Goal: Task Accomplishment & Management: Manage account settings

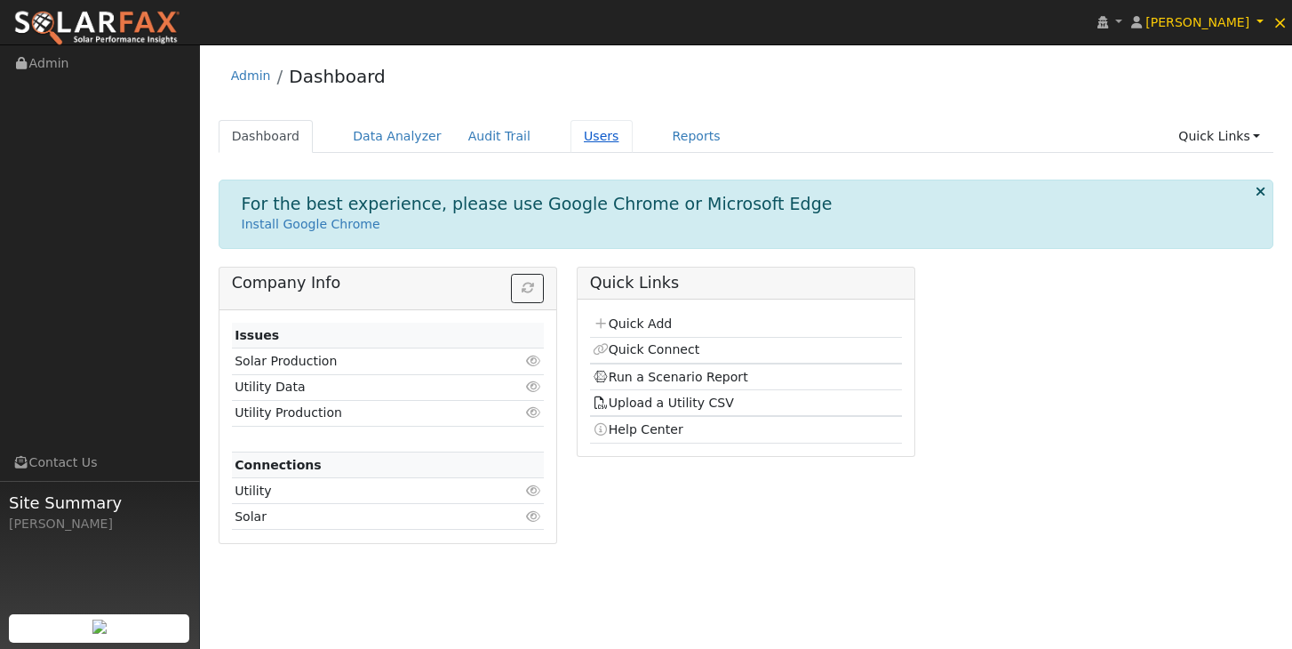
click at [581, 134] on link "Users" at bounding box center [601, 136] width 62 height 33
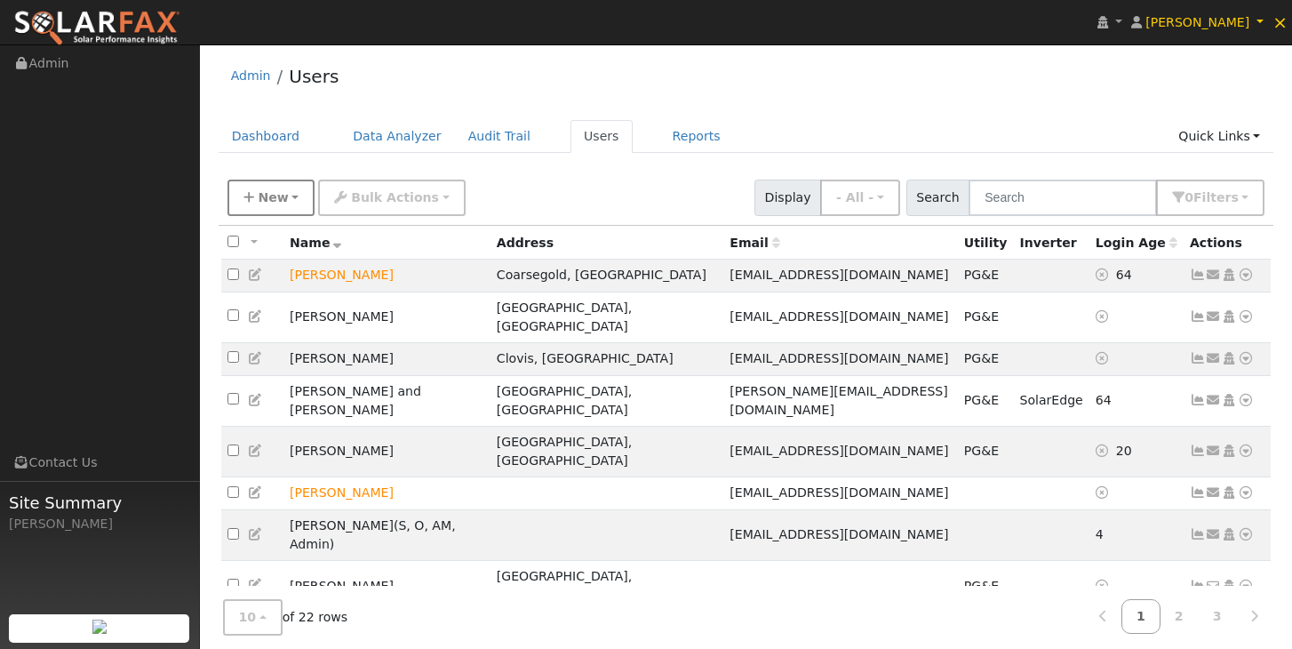
click at [277, 208] on button "New" at bounding box center [271, 197] width 88 height 36
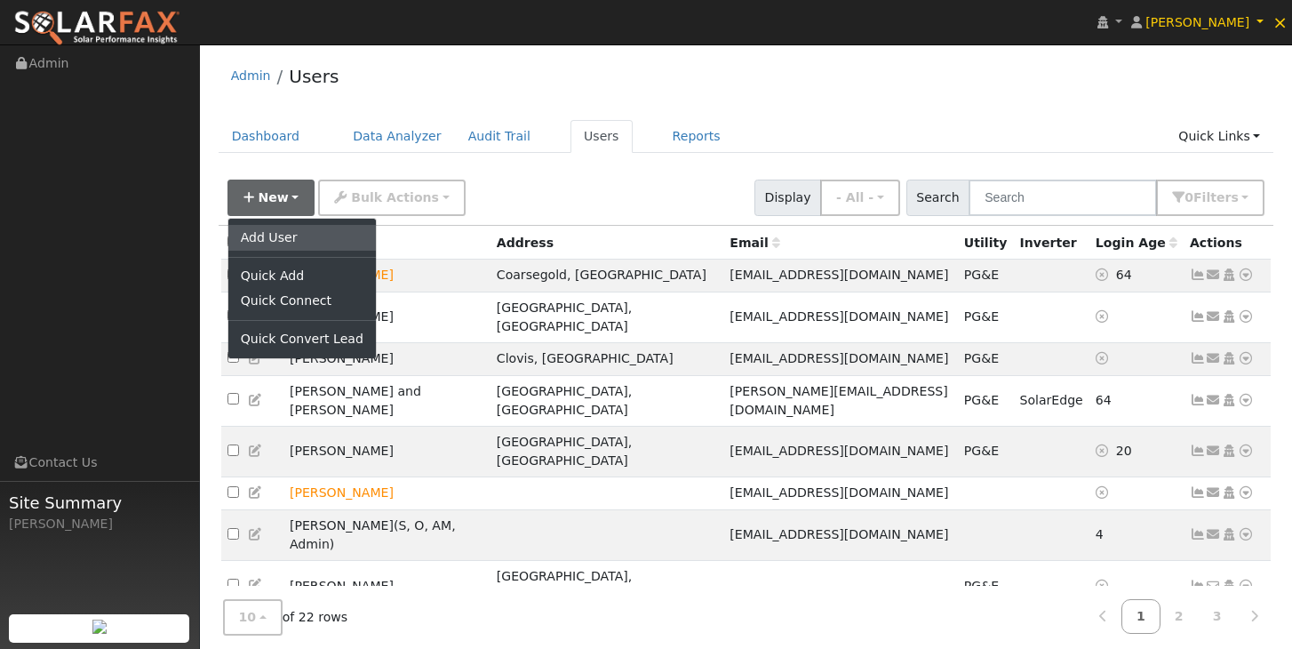
click at [275, 237] on link "Add User" at bounding box center [302, 237] width 148 height 25
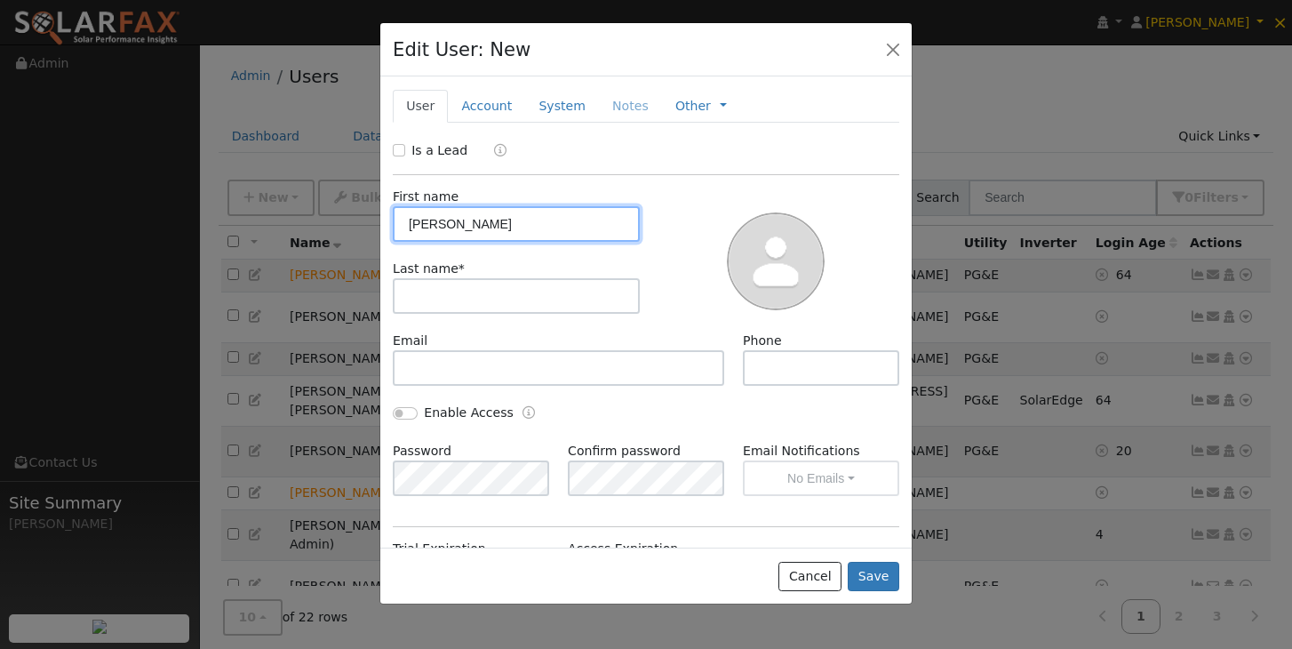
type input "Brandon"
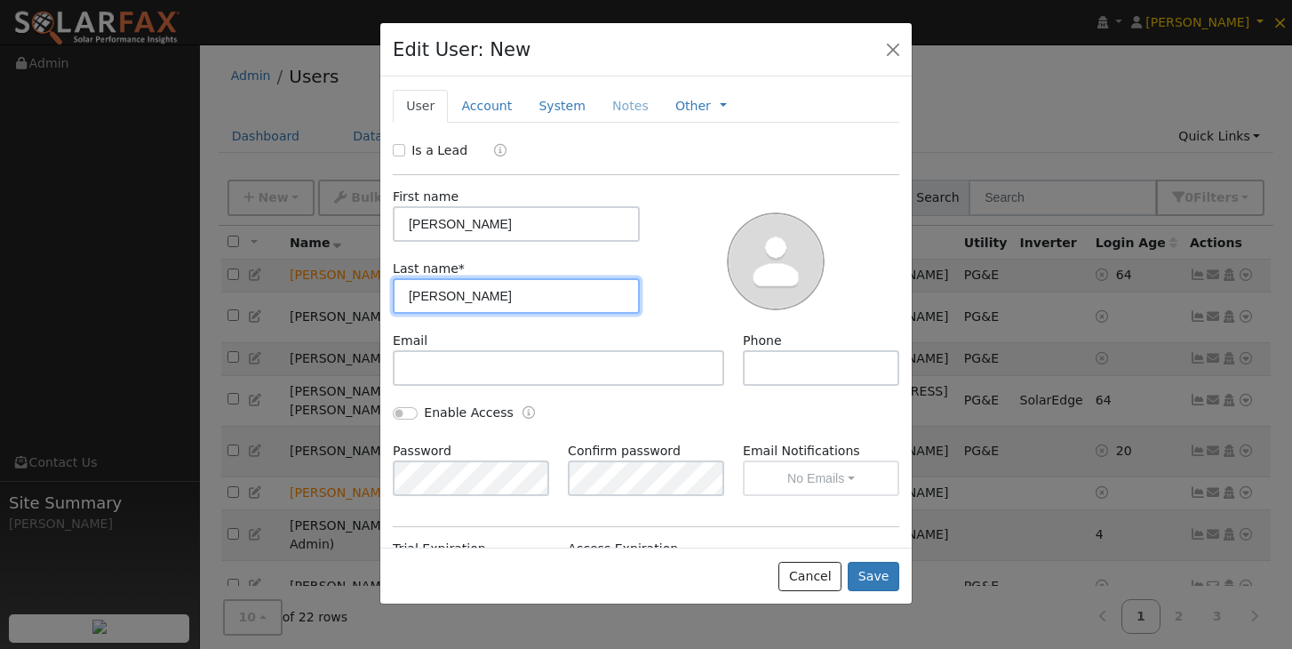
type input "Lowry"
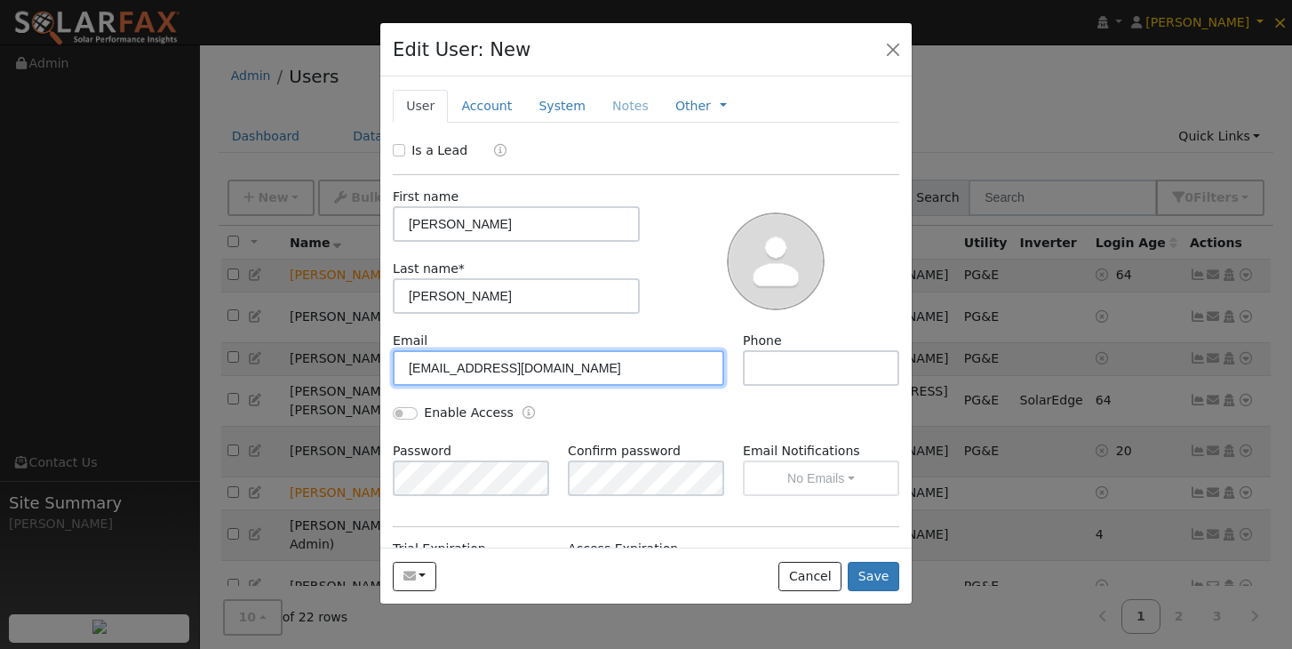
type input "brandon_lowry+1234@att.net"
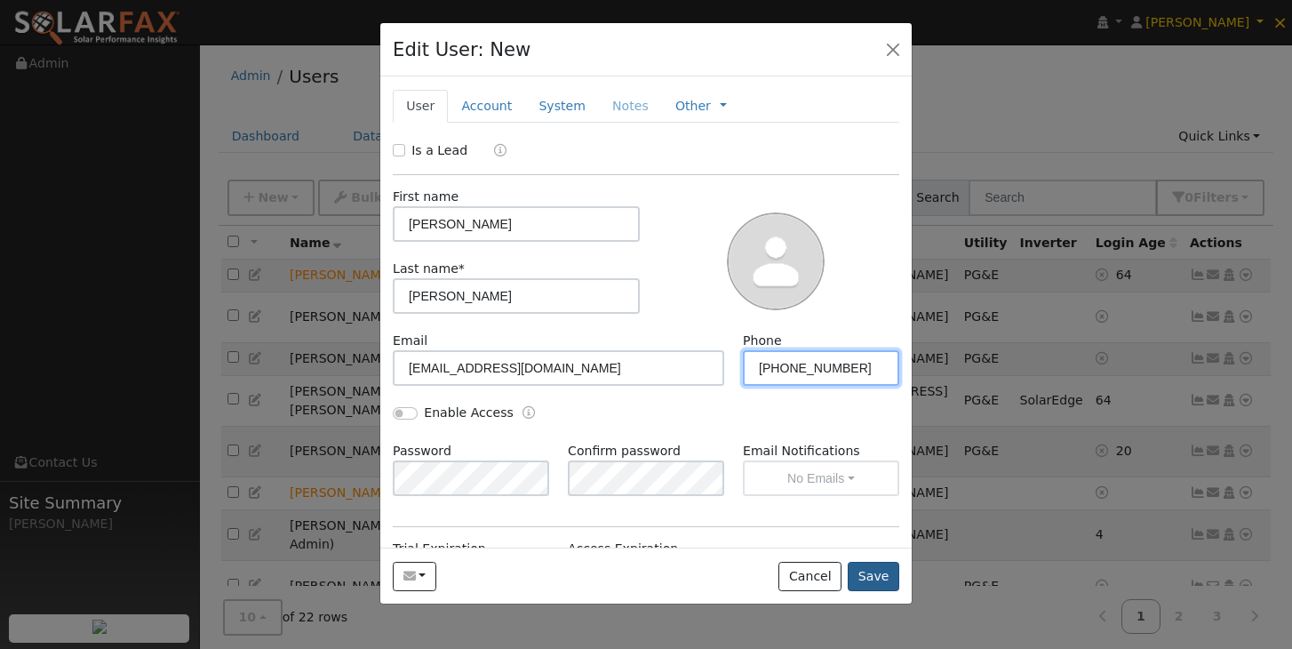
type input "559-679-7891"
click at [878, 583] on button "Save" at bounding box center [874, 577] width 52 height 30
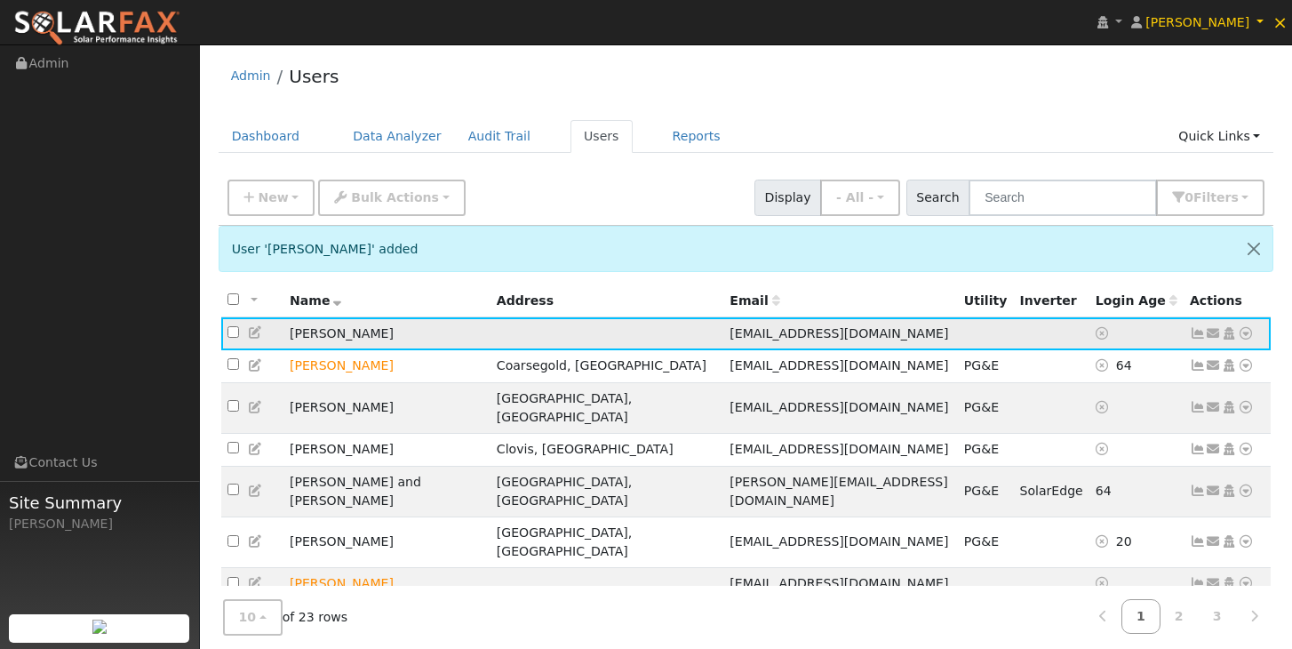
click at [1218, 333] on icon at bounding box center [1214, 333] width 16 height 12
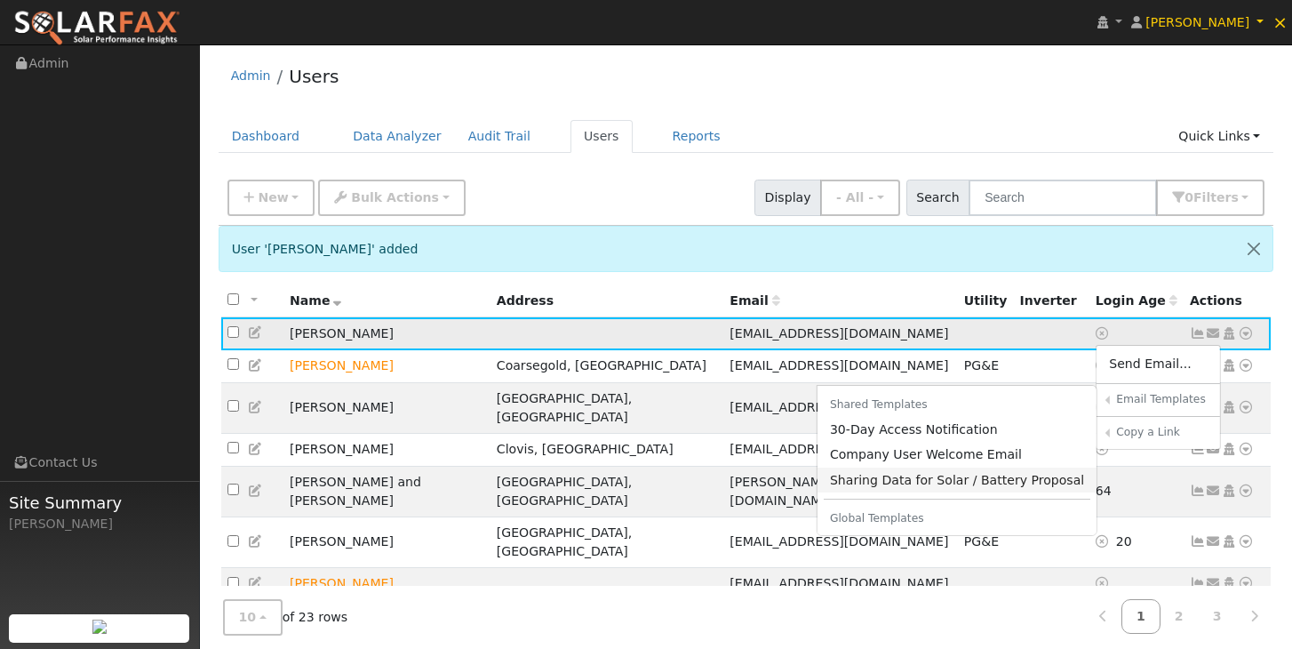
click at [975, 479] on link "Sharing Data for Solar / Battery Proposal" at bounding box center [957, 479] width 280 height 25
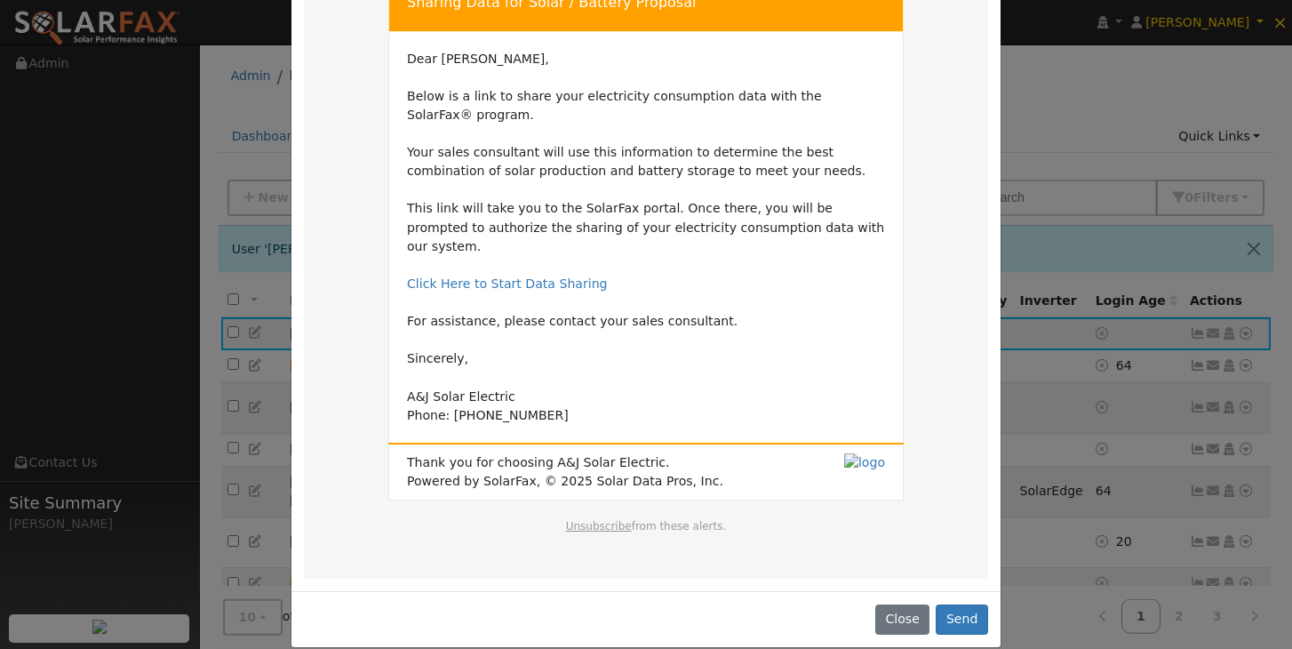
scroll to position [124, 0]
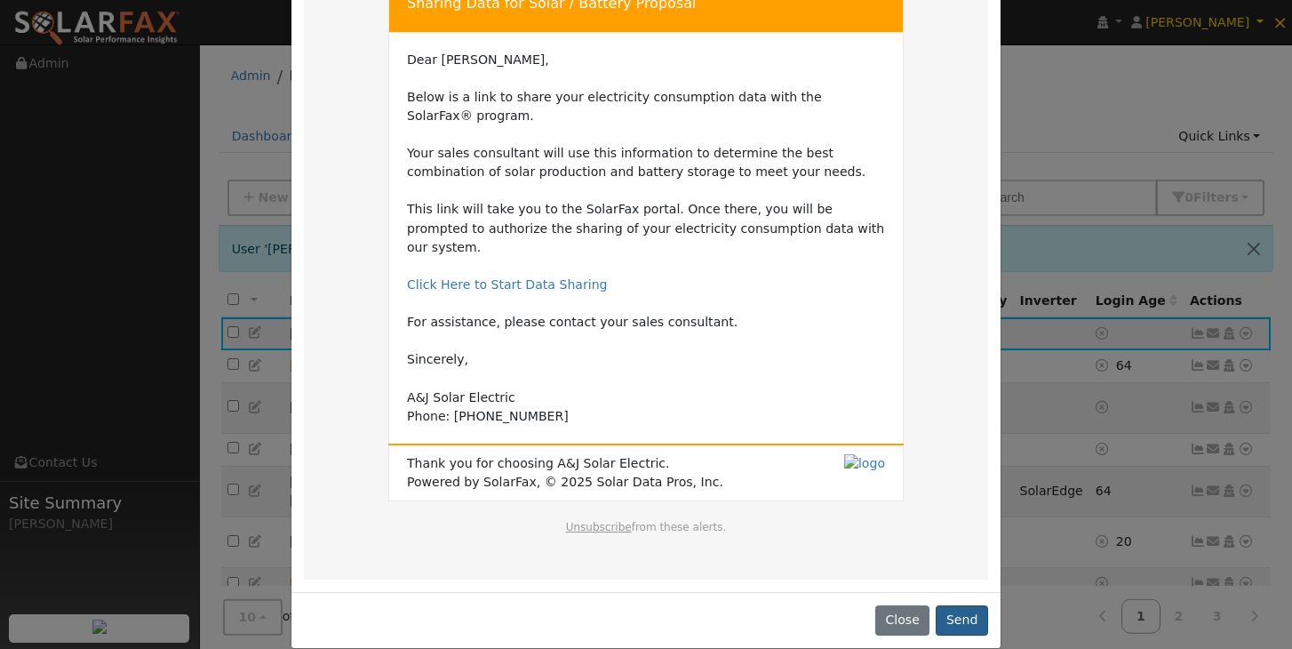
click at [969, 605] on button "Send" at bounding box center [962, 620] width 52 height 30
